Goal: Task Accomplishment & Management: Complete application form

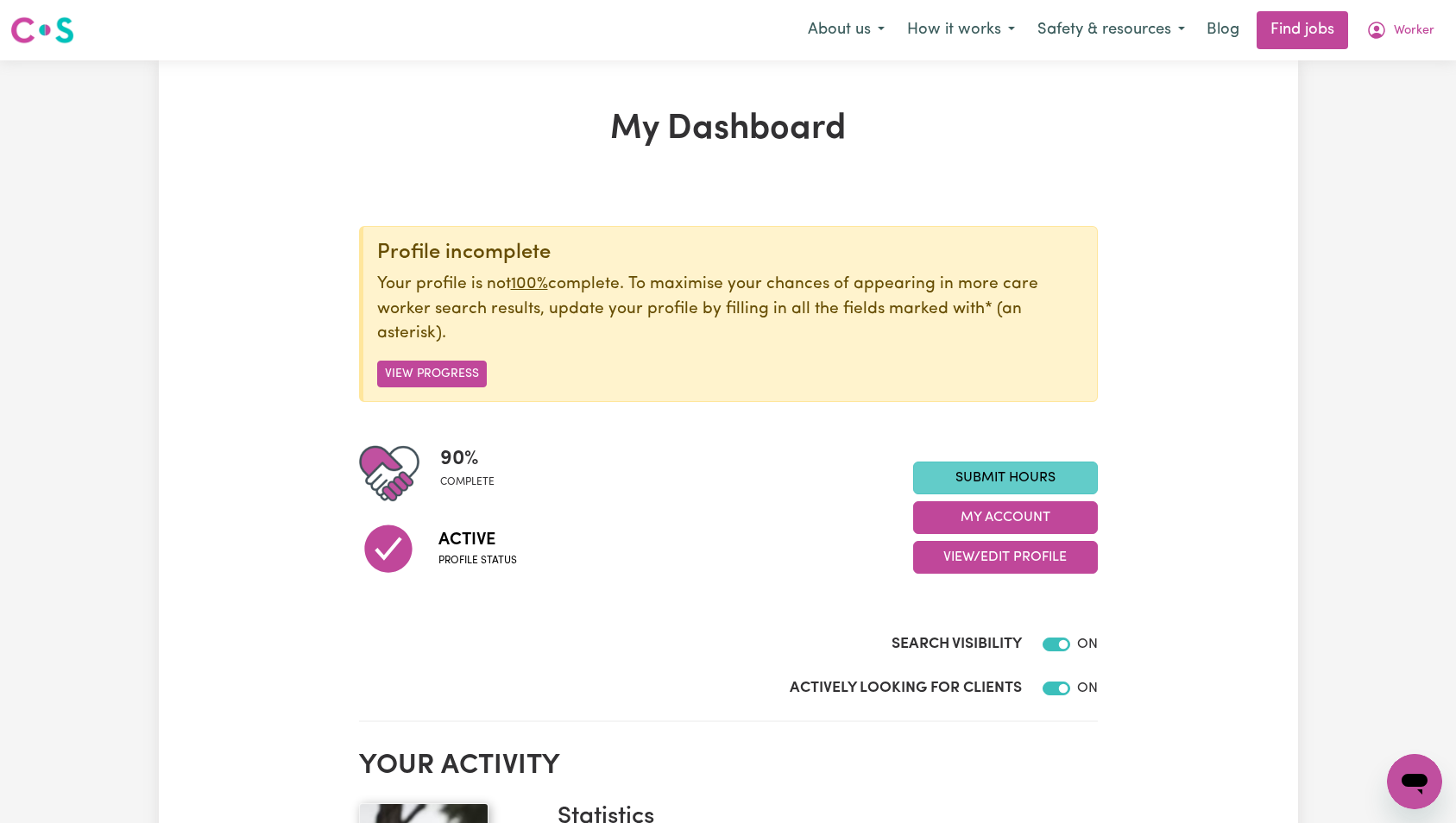
click at [1048, 487] on link "Submit Hours" at bounding box center [1005, 478] width 185 height 33
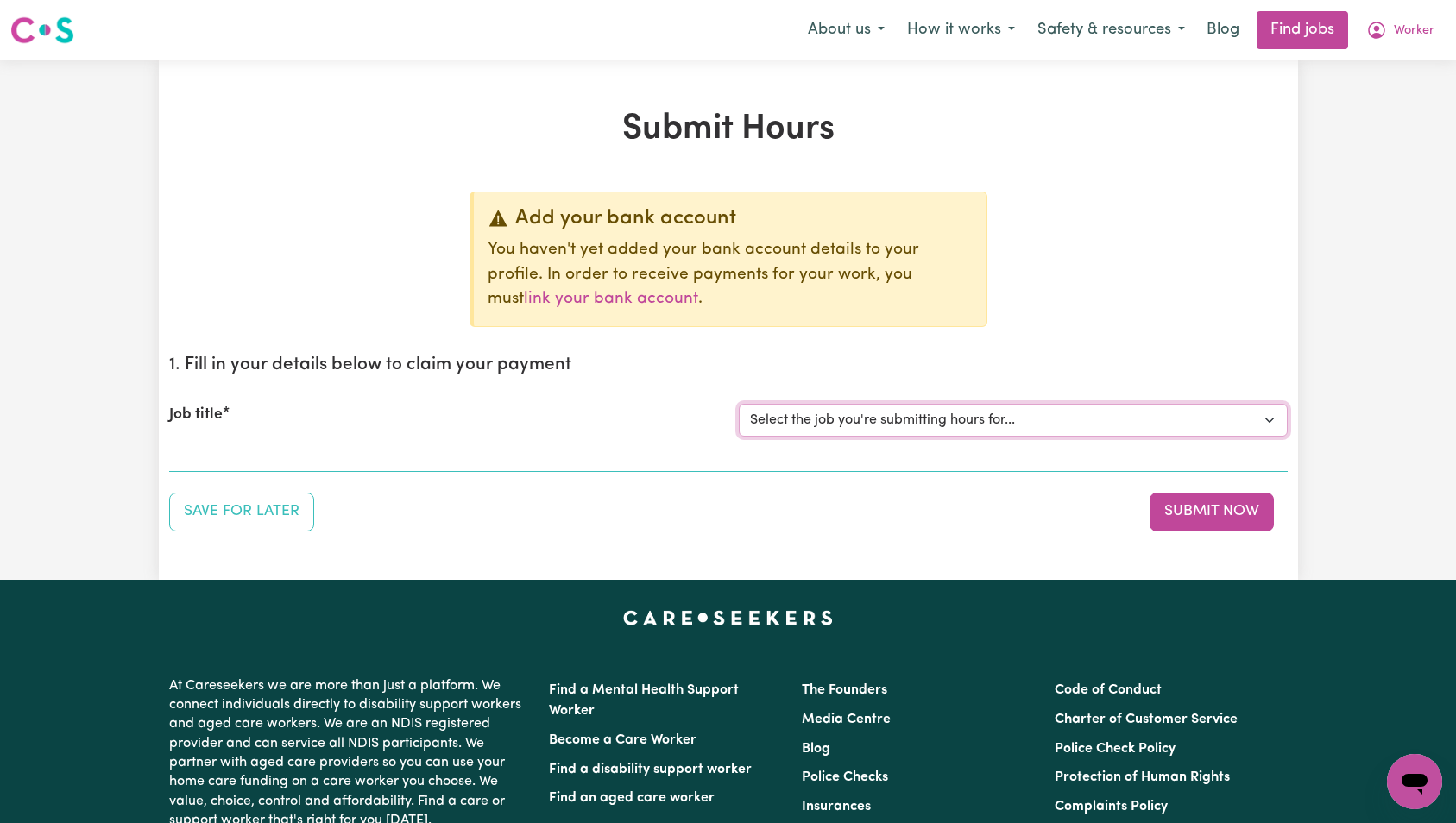
click at [944, 434] on select "Select the job you're submitting hours for... [Tumbi Umbi] Cleaner needed Tumbi…" at bounding box center [1013, 420] width 549 height 33
select select "12433"
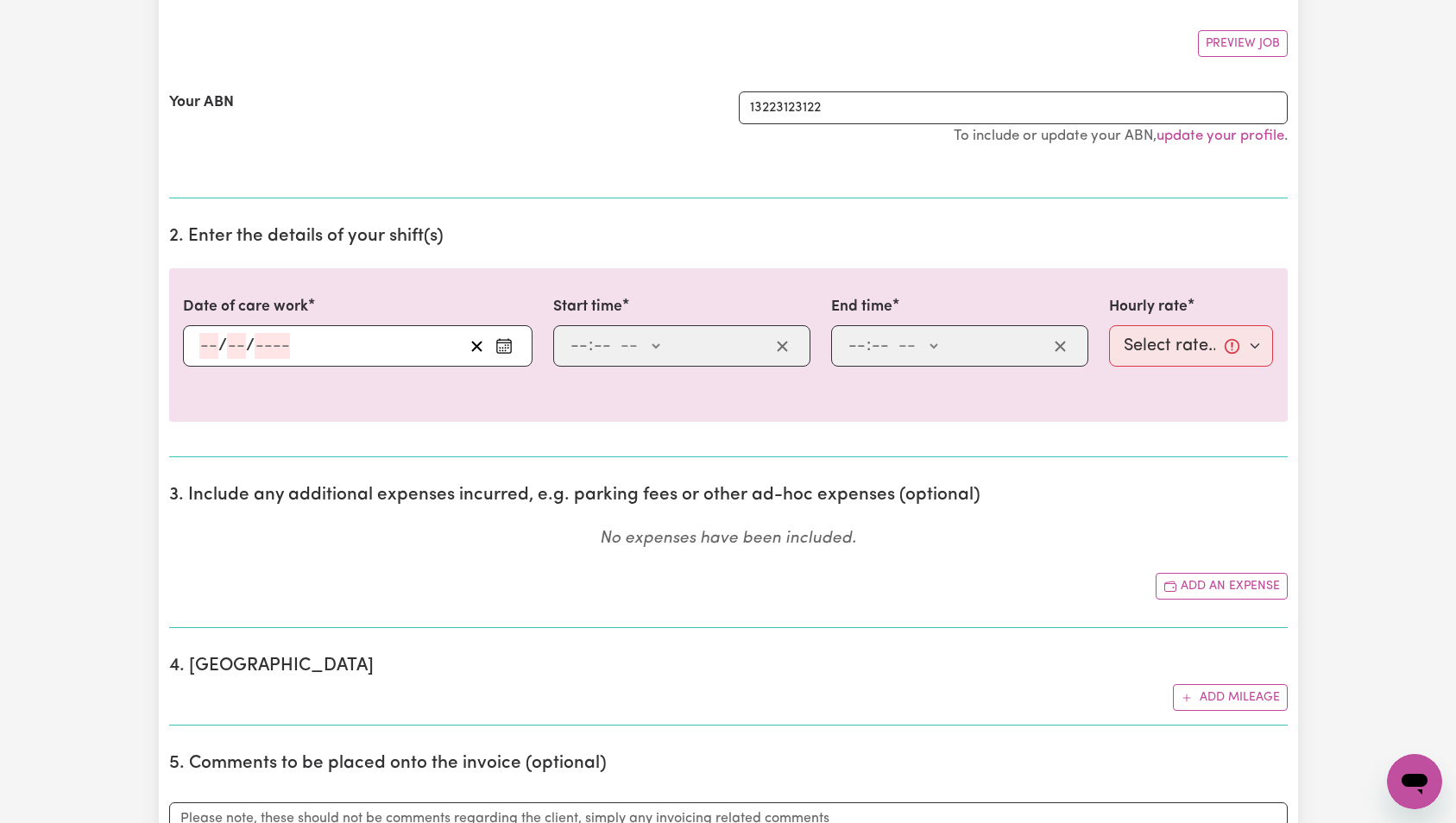
scroll to position [433, 0]
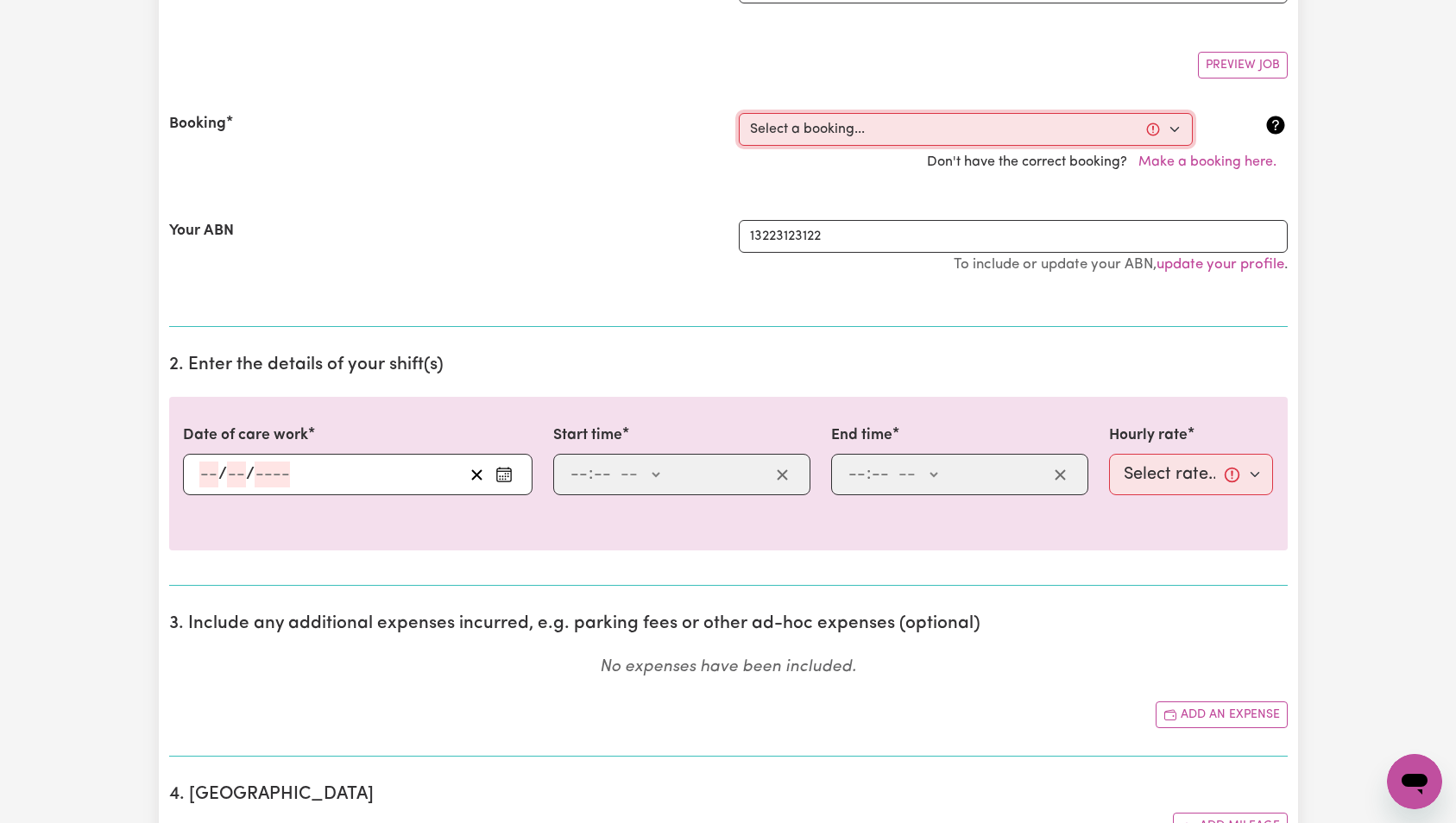
click at [857, 134] on select "Select a booking... [DATE] 8:00am to 8:05am (ONE-OFF)" at bounding box center [965, 129] width 454 height 33
select select "369318"
type input "[DATE]"
type input "9"
type input "10"
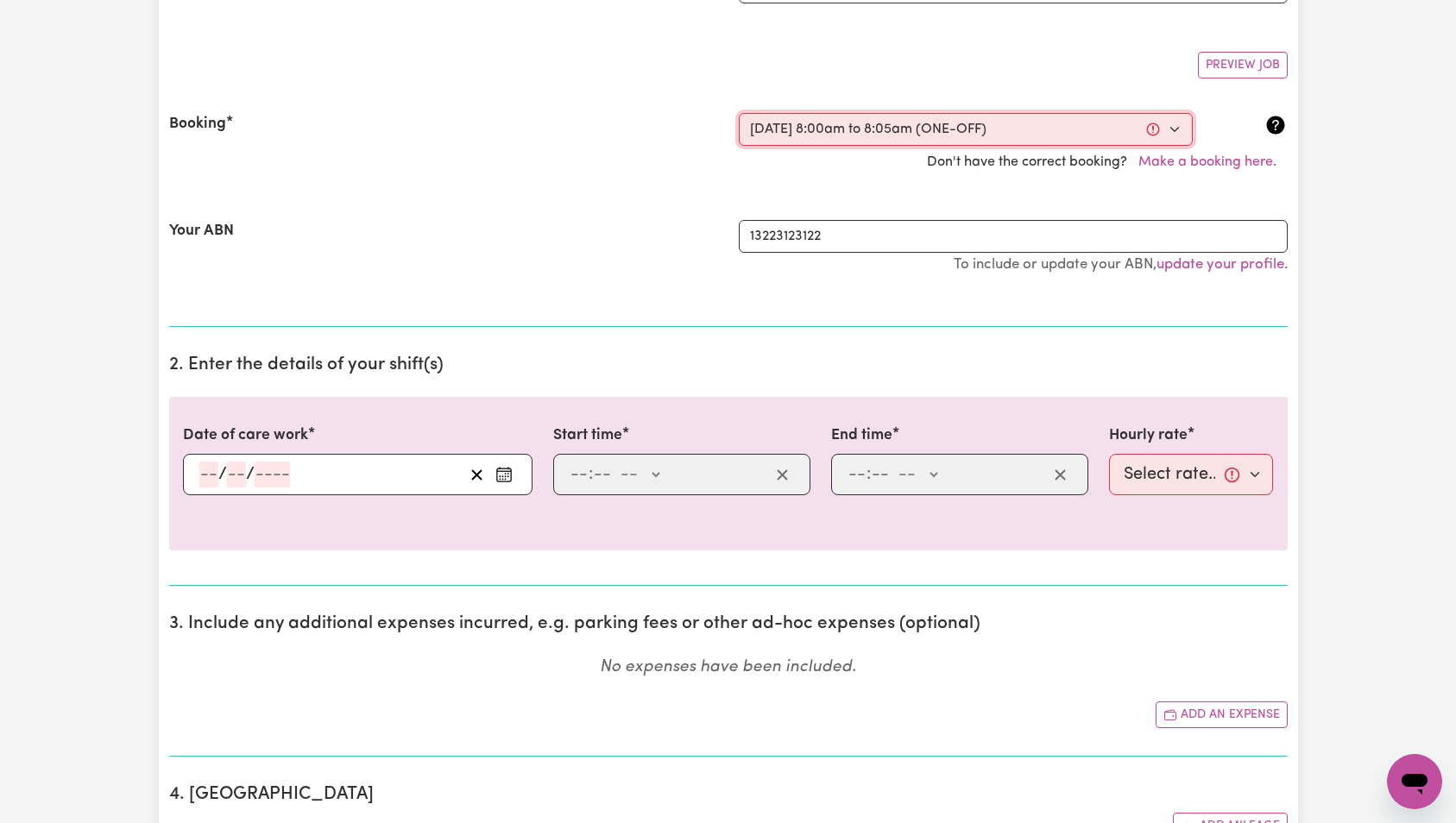
type input "2025"
type input "08:00"
type input "8"
type input "0"
select select "am"
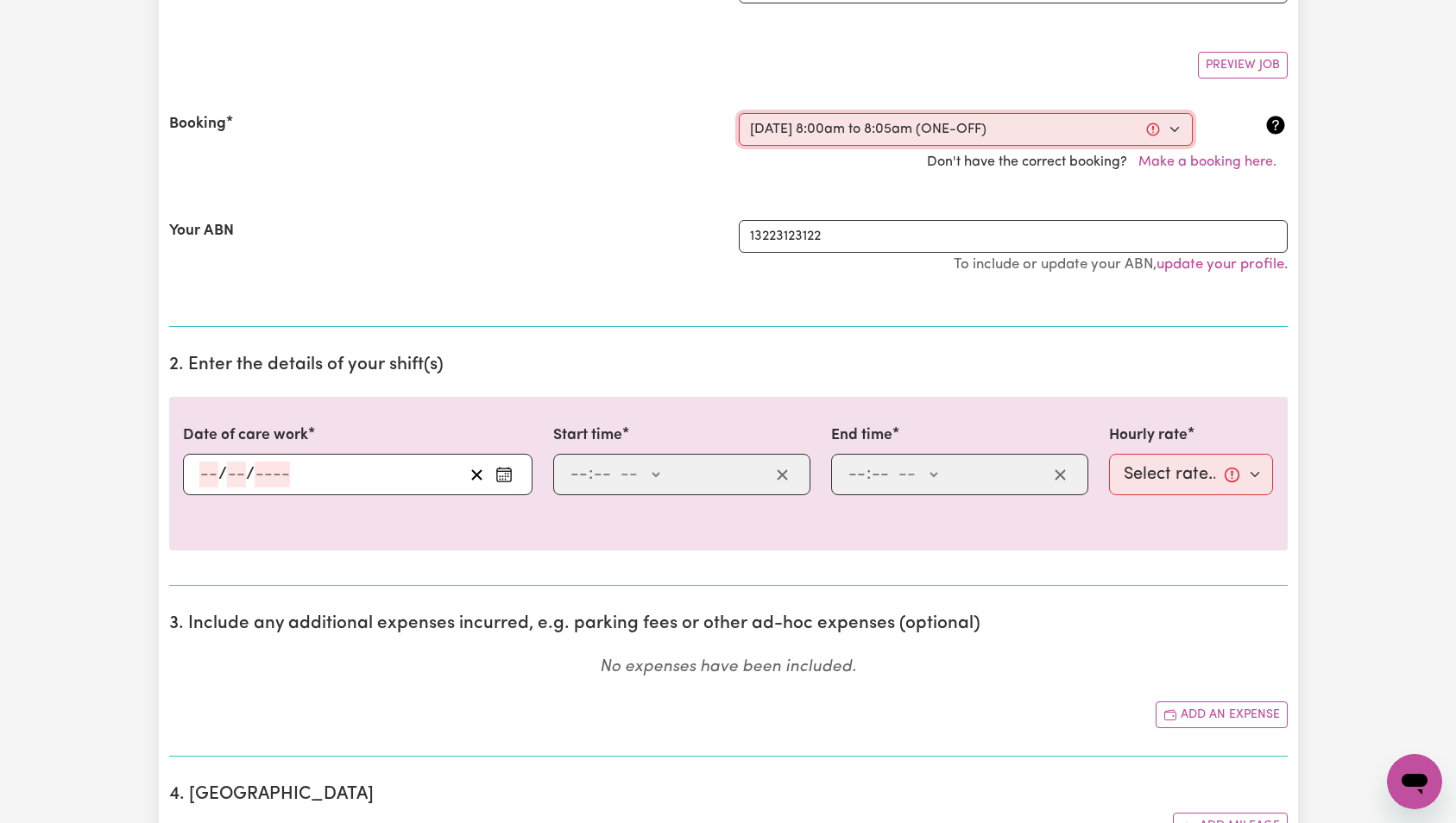
type input "08:05"
type input "8"
type input "5"
select select "am"
select select "25-Weekday"
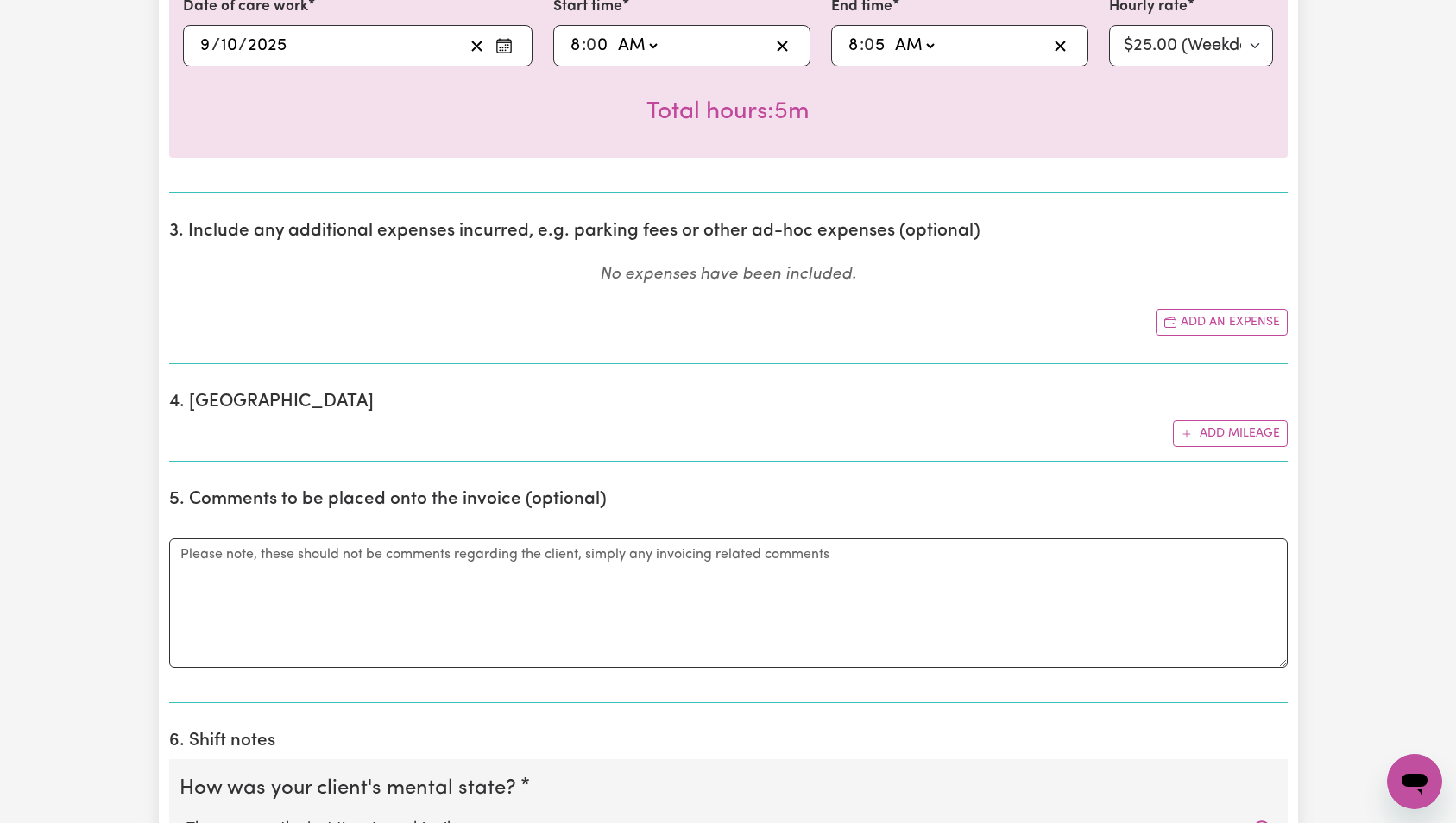
scroll to position [1076, 0]
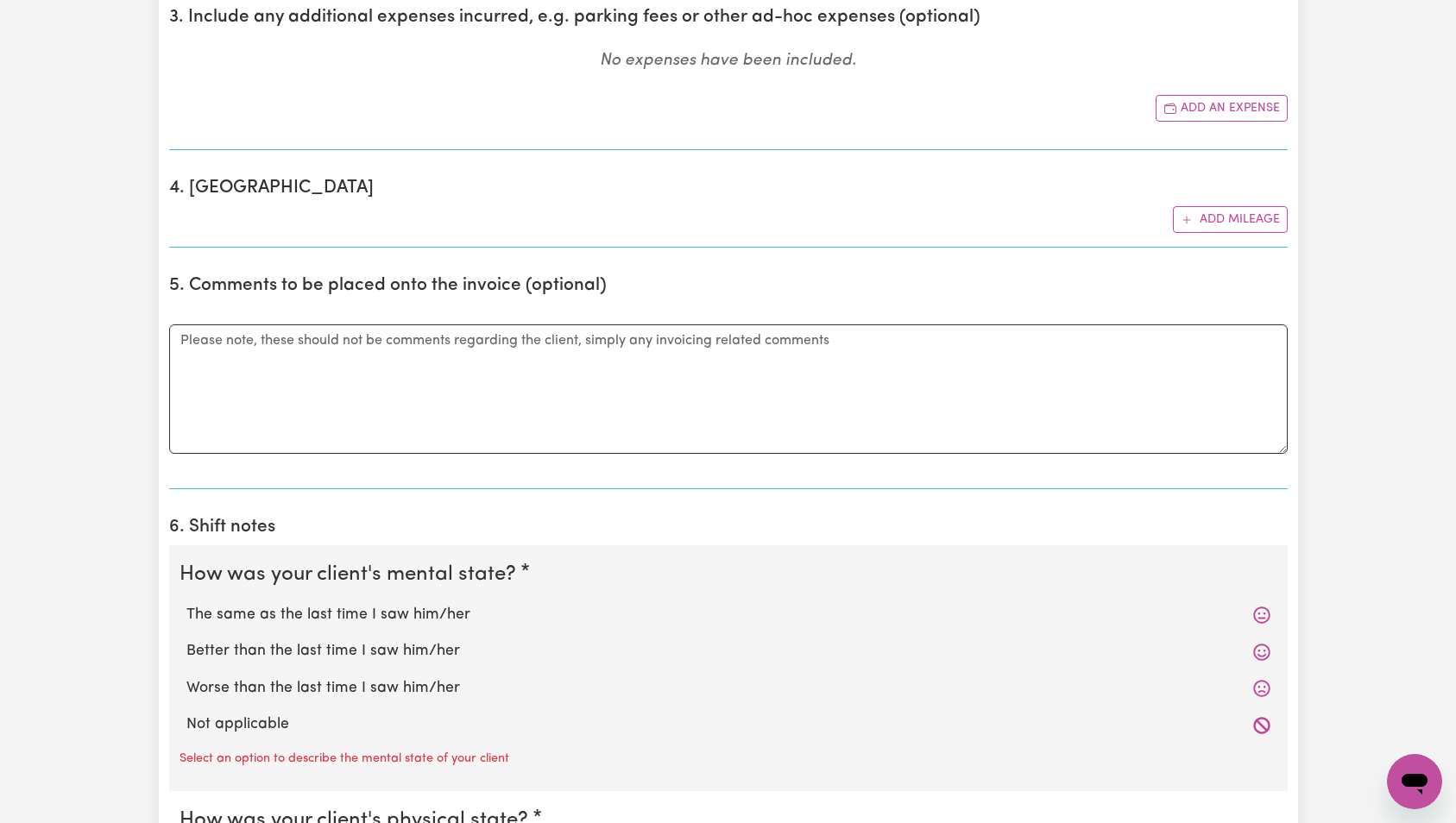
drag, startPoint x: 233, startPoint y: 718, endPoint x: 241, endPoint y: 710, distance: 11.3
click at [233, 718] on label "Not applicable" at bounding box center [728, 724] width 1084 height 23
click at [187, 713] on input "Not applicable" at bounding box center [186, 713] width 1 height 1
radio input "true"
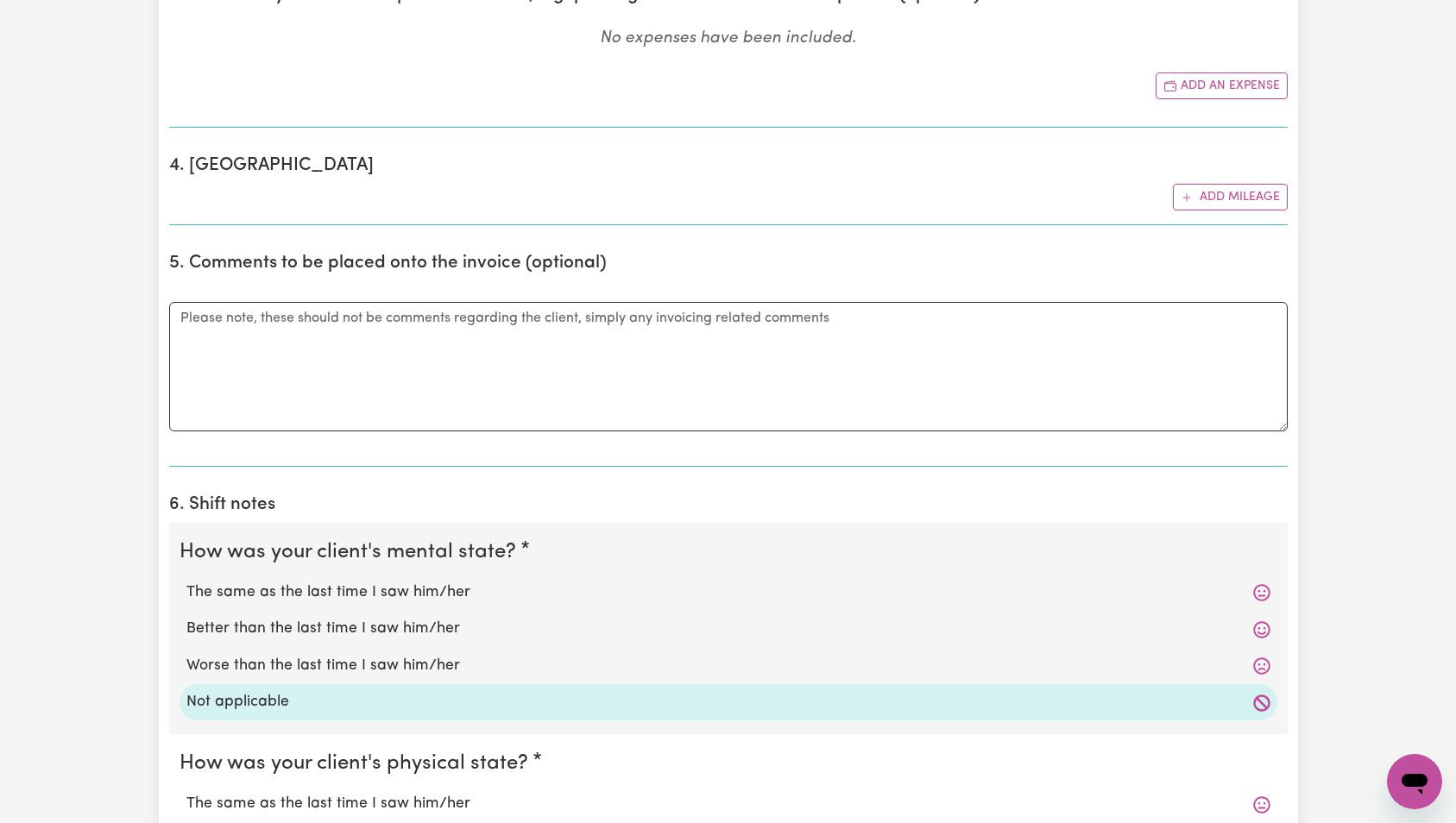
scroll to position [1542, 0]
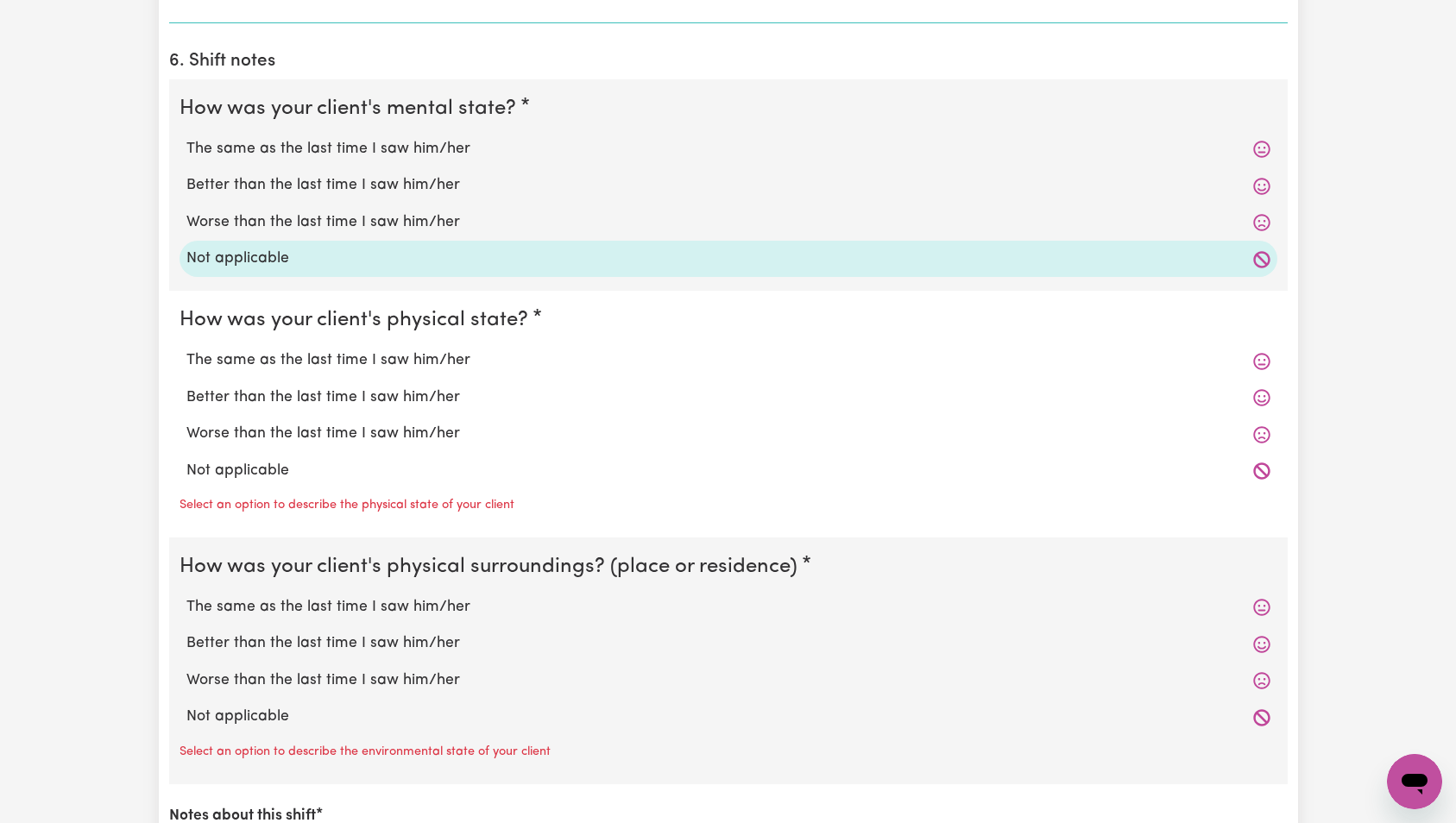
click at [274, 464] on label "Not applicable" at bounding box center [728, 471] width 1084 height 23
click at [187, 460] on input "Not applicable" at bounding box center [186, 459] width 1 height 1
radio input "true"
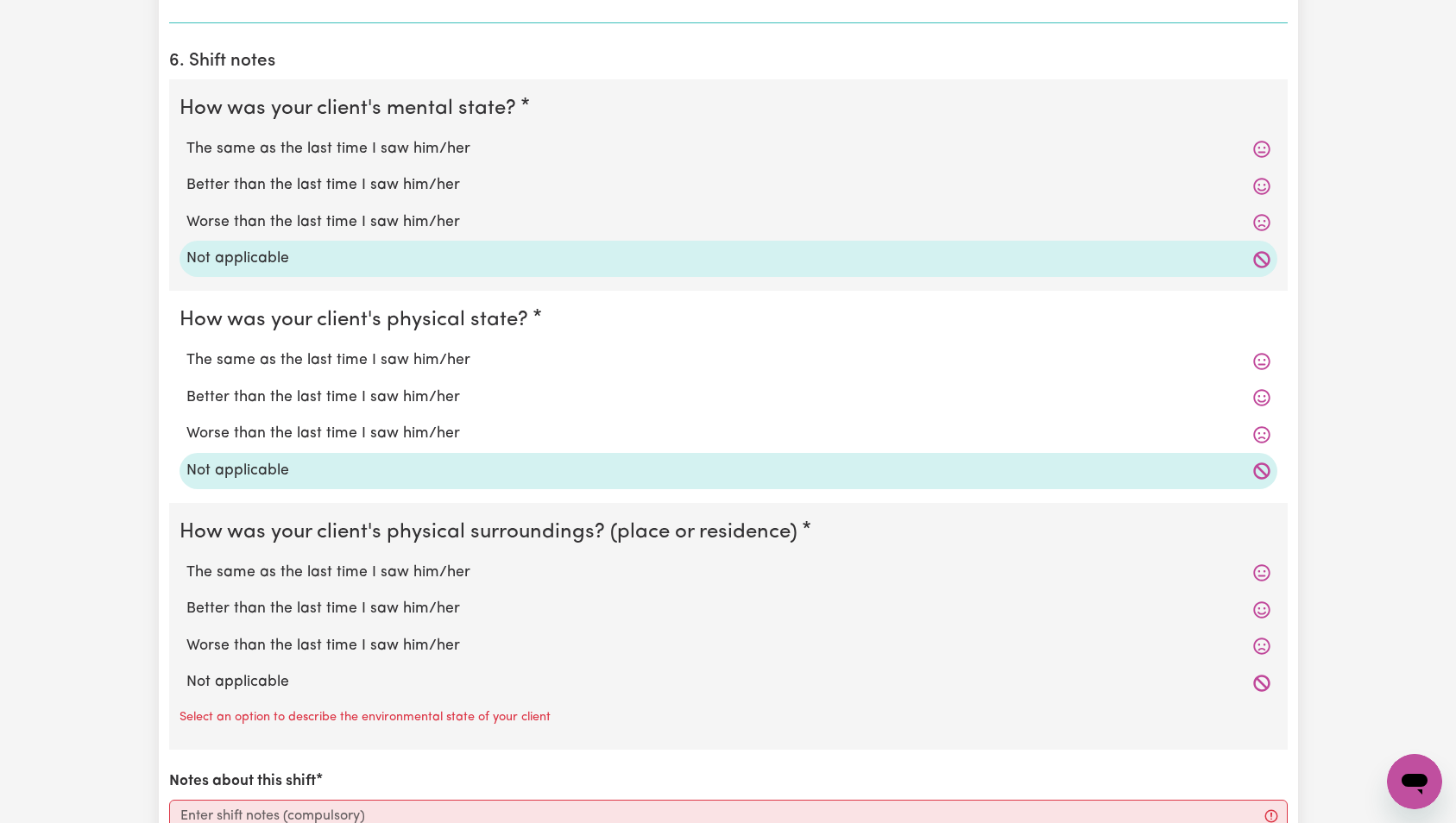
click at [268, 682] on label "Not applicable" at bounding box center [728, 682] width 1084 height 23
click at [187, 671] on input "Not applicable" at bounding box center [186, 671] width 1 height 1
radio input "true"
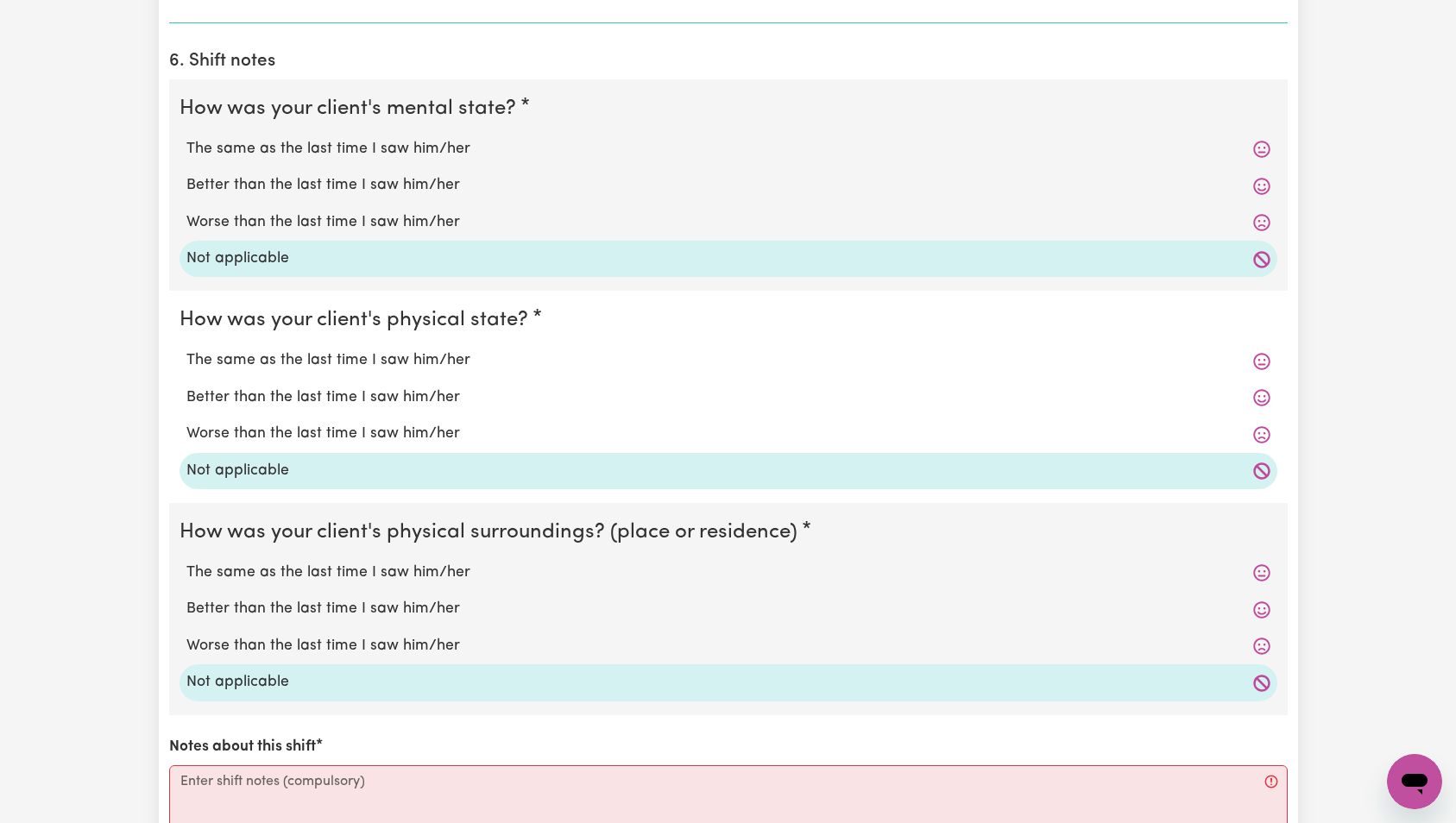
scroll to position [1791, 0]
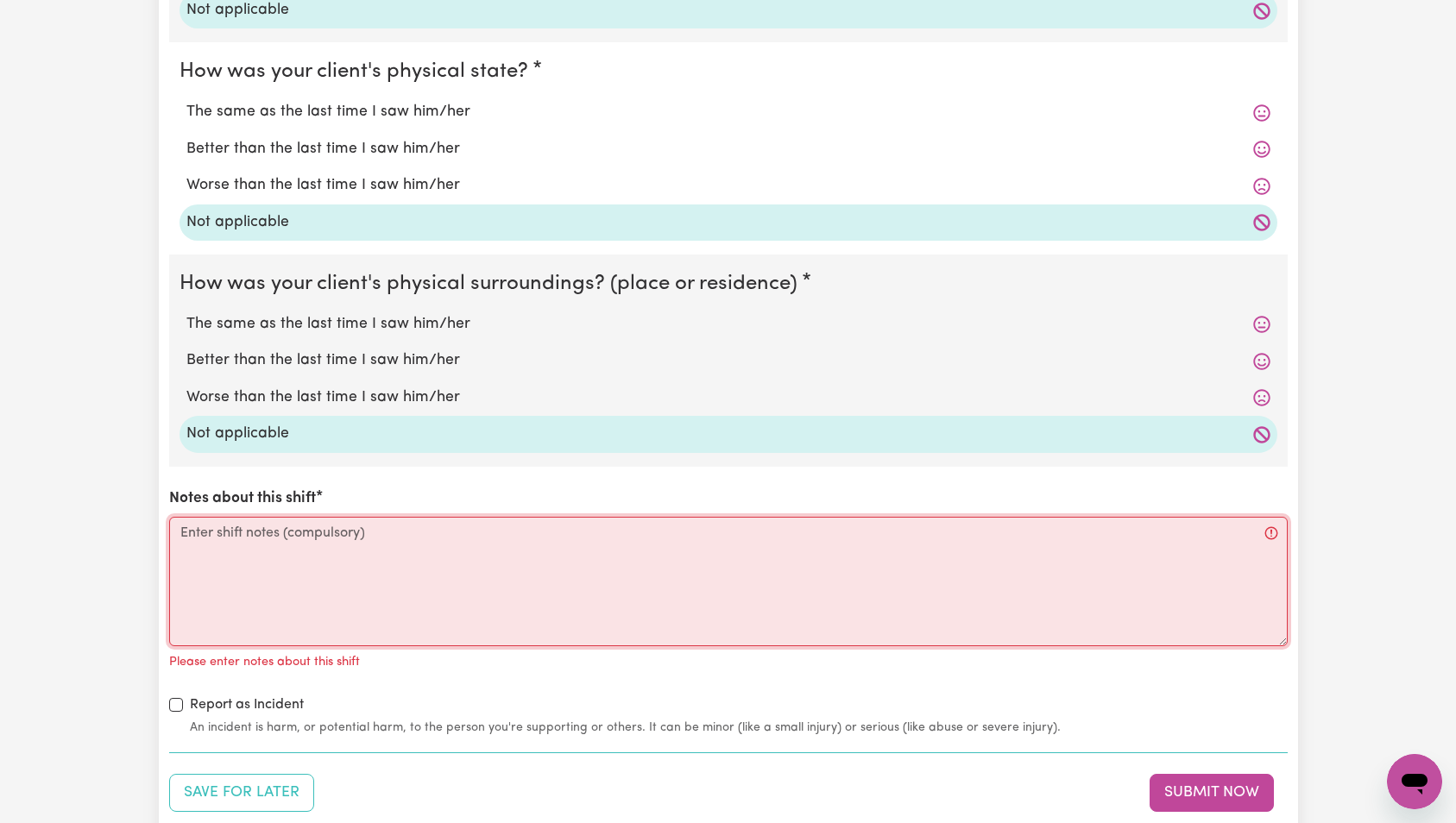
click at [338, 603] on textarea "Notes about this shift" at bounding box center [728, 581] width 1118 height 129
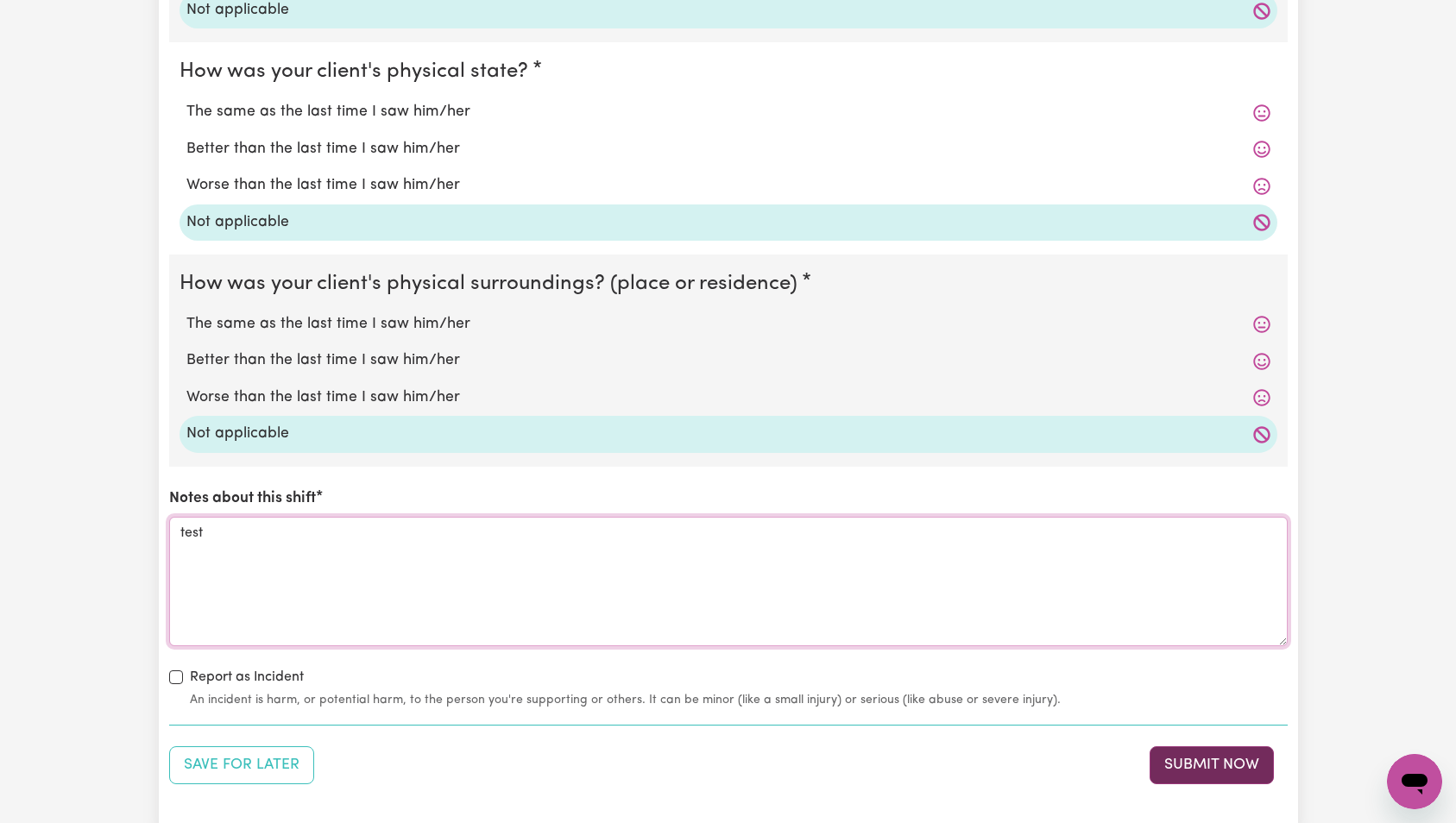
type textarea "test"
drag, startPoint x: 1240, startPoint y: 779, endPoint x: 1250, endPoint y: 760, distance: 21.5
click at [1240, 778] on button "Submit Now" at bounding box center [1211, 765] width 124 height 38
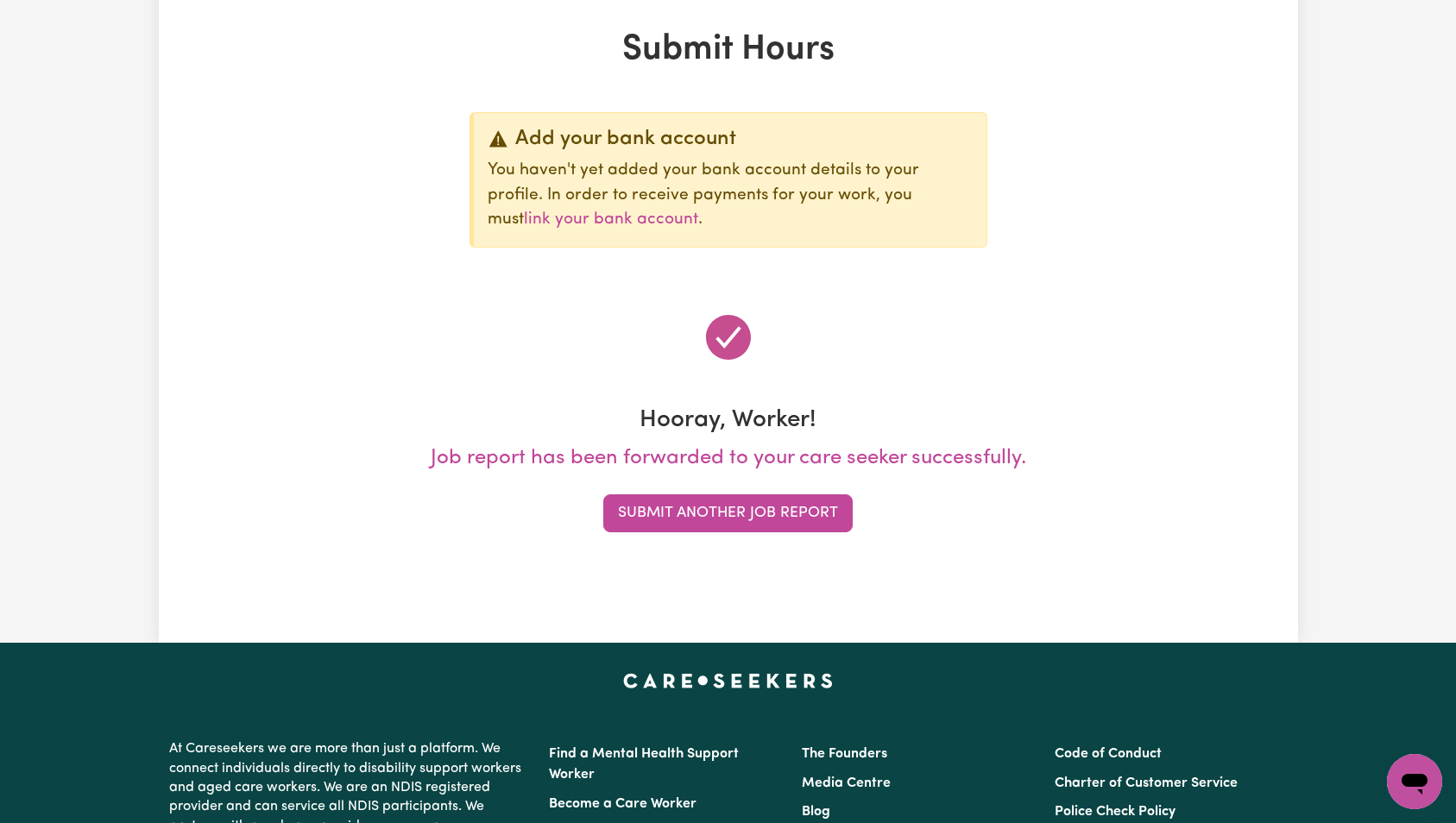
scroll to position [0, 0]
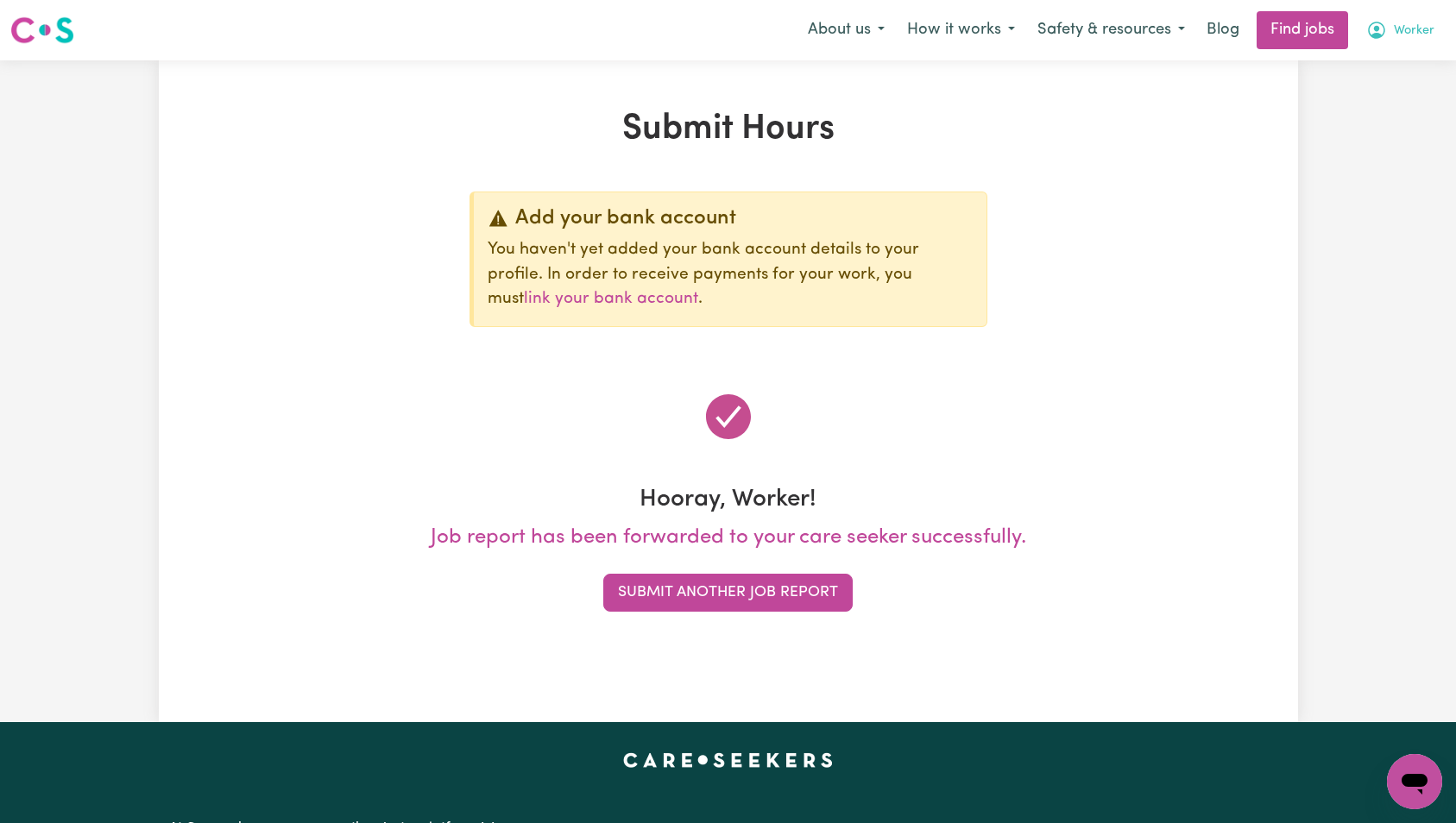
click at [1399, 24] on span "Worker" at bounding box center [1413, 31] width 41 height 19
click at [1377, 125] on link "Logout" at bounding box center [1376, 132] width 137 height 33
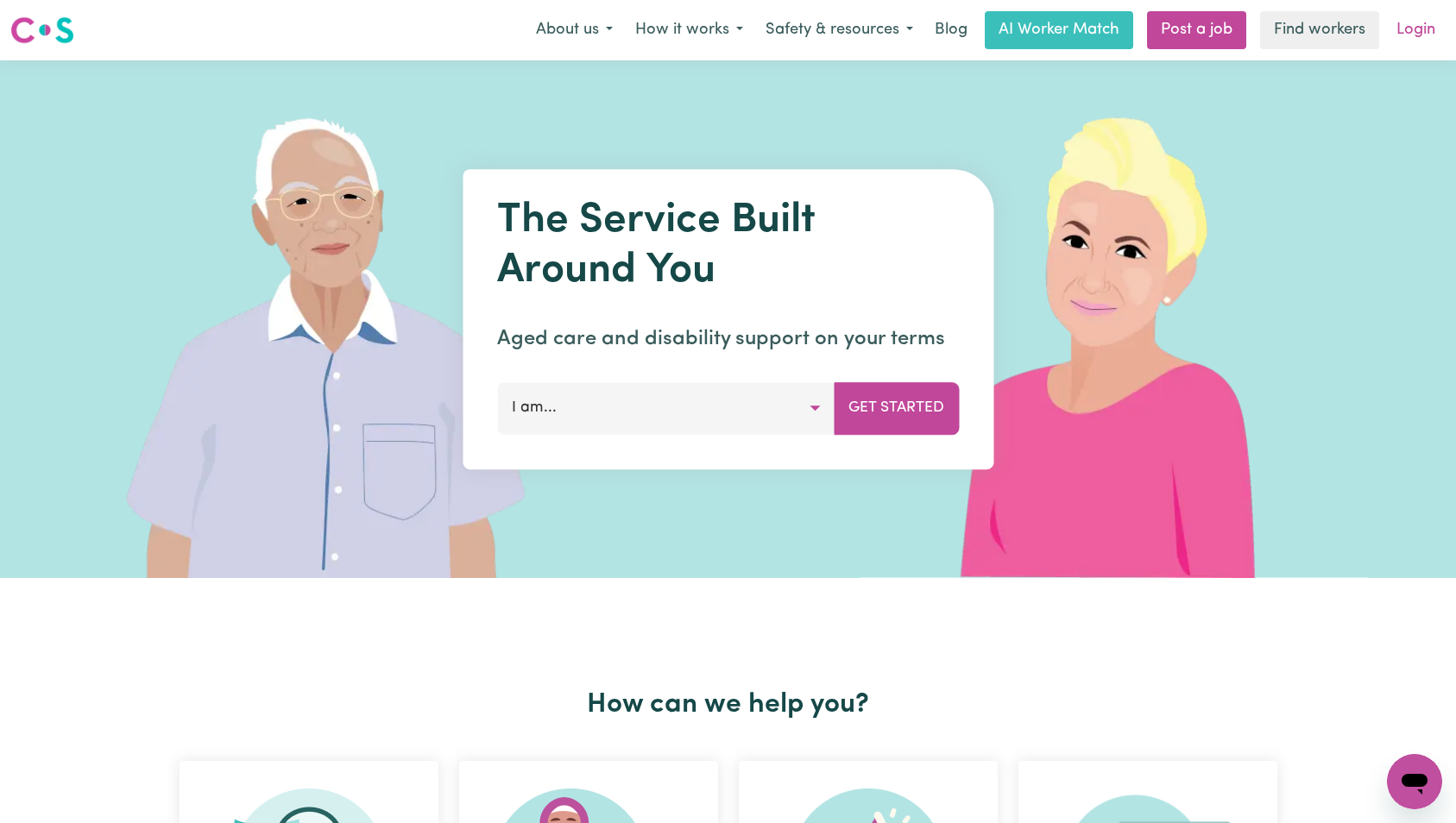
click at [1406, 28] on link "Login" at bounding box center [1416, 30] width 60 height 38
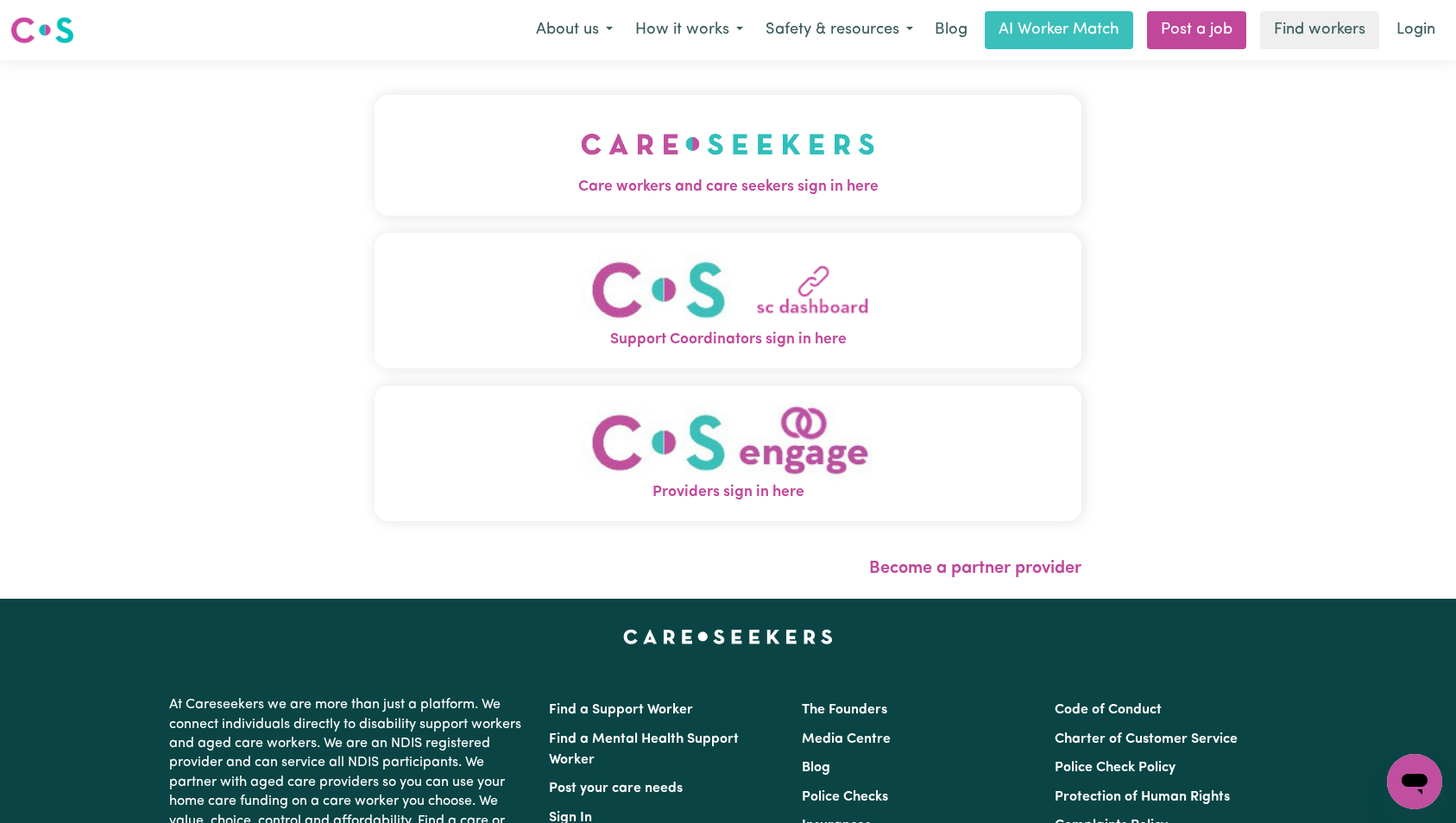
click at [580, 158] on img "Care workers and care seekers sign in here" at bounding box center [727, 144] width 294 height 64
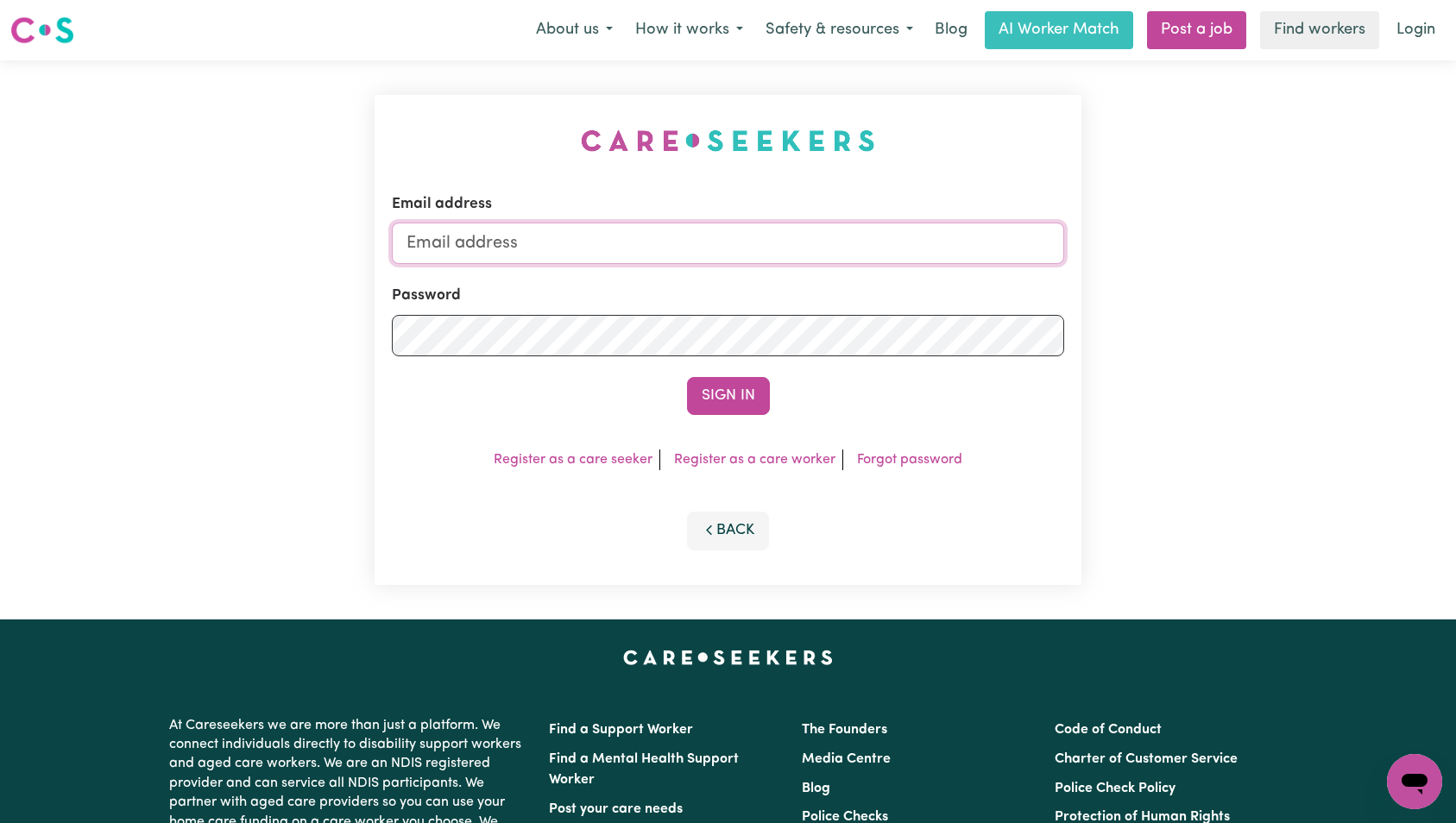
click at [772, 234] on input "Email address" at bounding box center [728, 244] width 673 height 42
type input "[EMAIL_ADDRESS][DOMAIN_NAME]"
click at [732, 404] on button "Sign In" at bounding box center [728, 396] width 82 height 38
